Goal: Complete application form

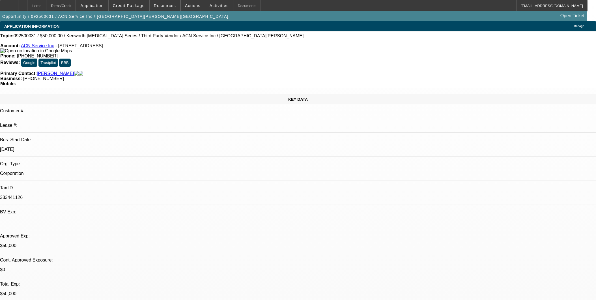
select select "0"
select select "2"
select select "0.1"
select select "4"
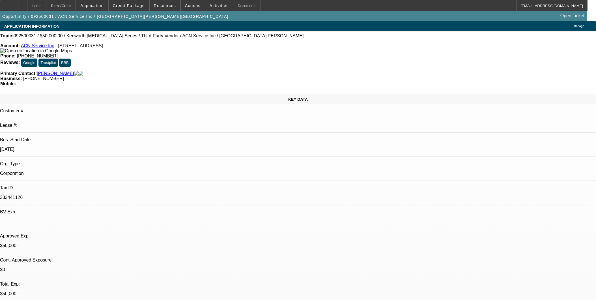
select select "0"
select select "2"
select select "0.1"
select select "4"
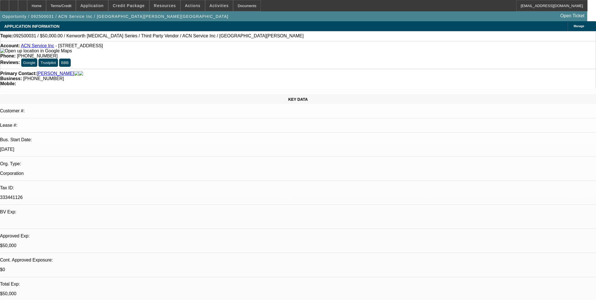
select select "0"
select select "2"
select select "0.1"
select select "4"
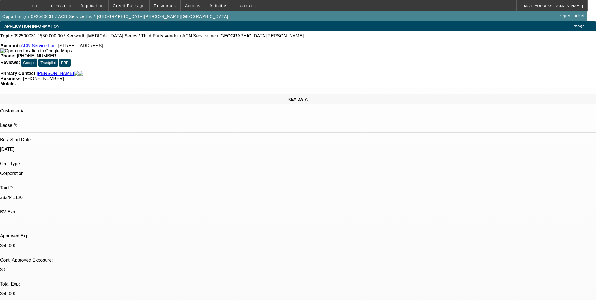
select select "0"
select select "0.1"
select select "4"
